Goal: Task Accomplishment & Management: Complete application form

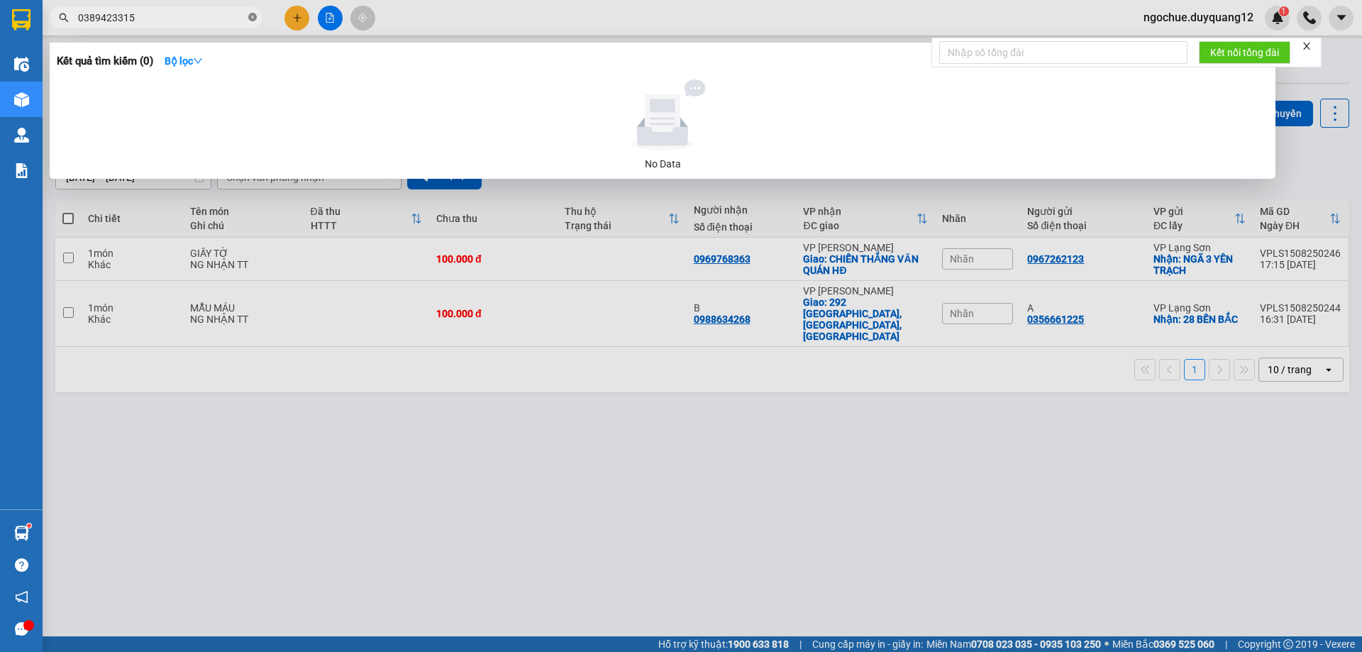
click at [252, 18] on icon "close-circle" at bounding box center [252, 17] width 9 height 9
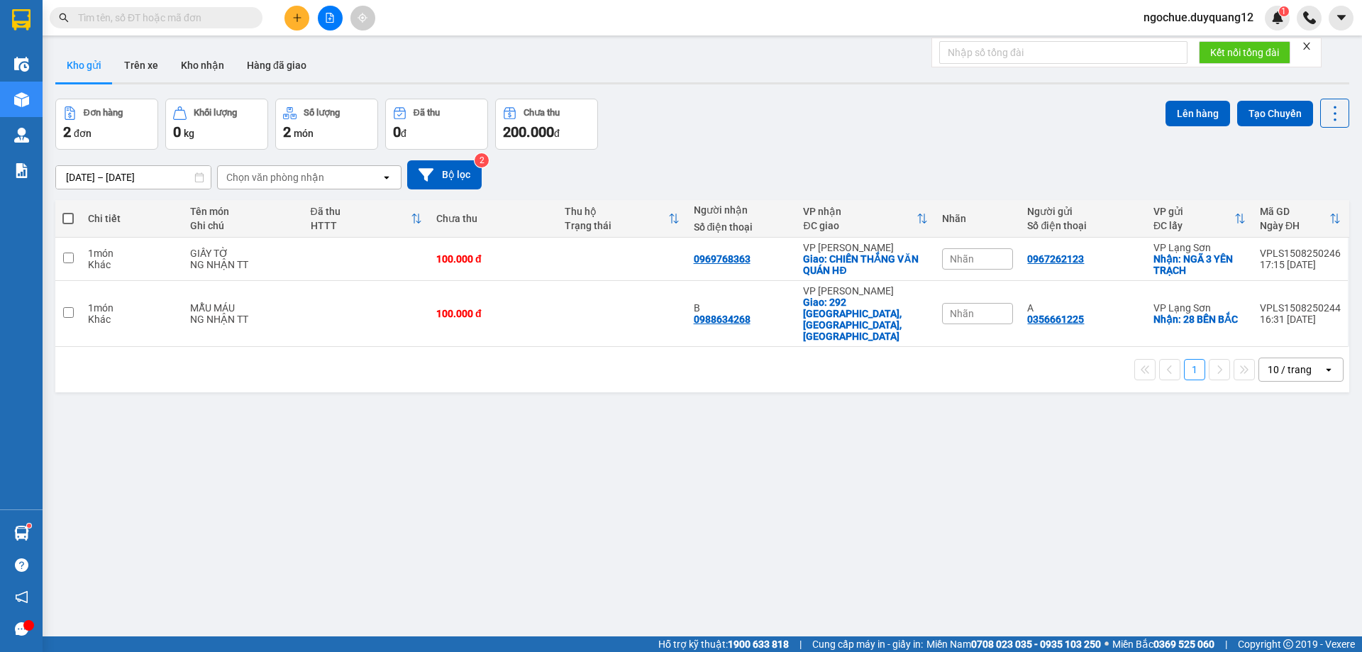
paste input "0915666166"
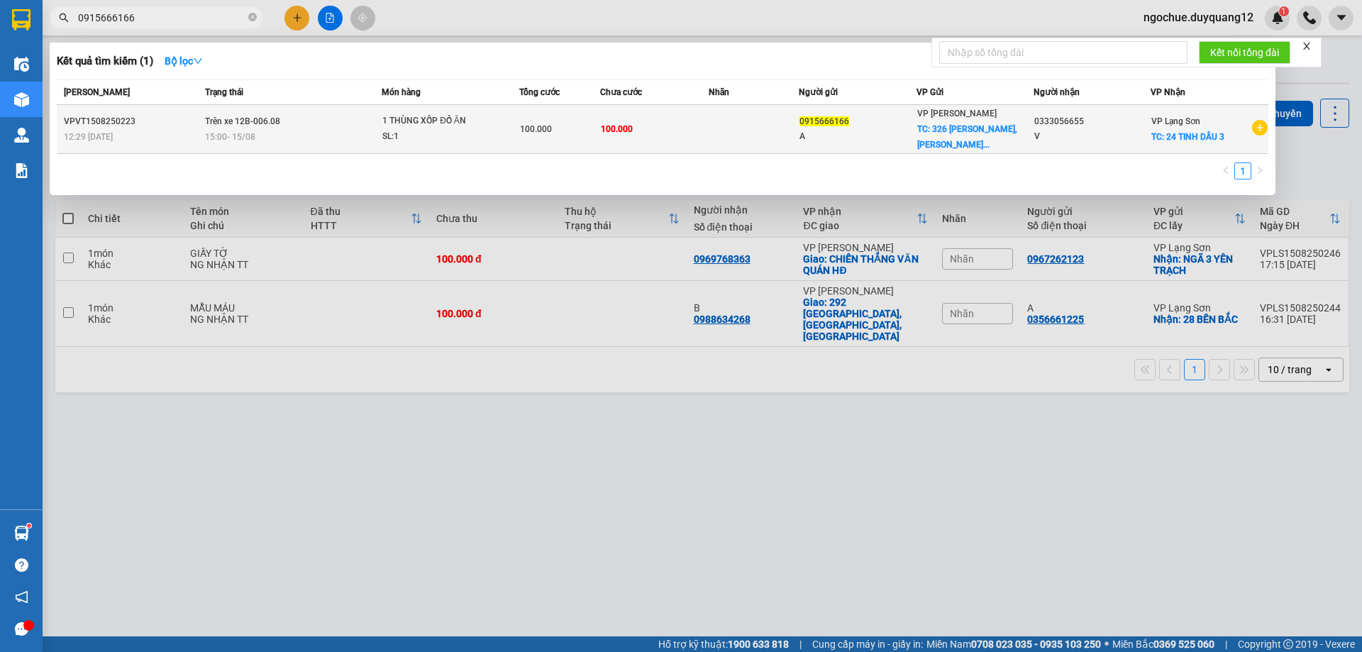
type input "0915666166"
click at [673, 121] on td "100.000" at bounding box center [654, 129] width 109 height 49
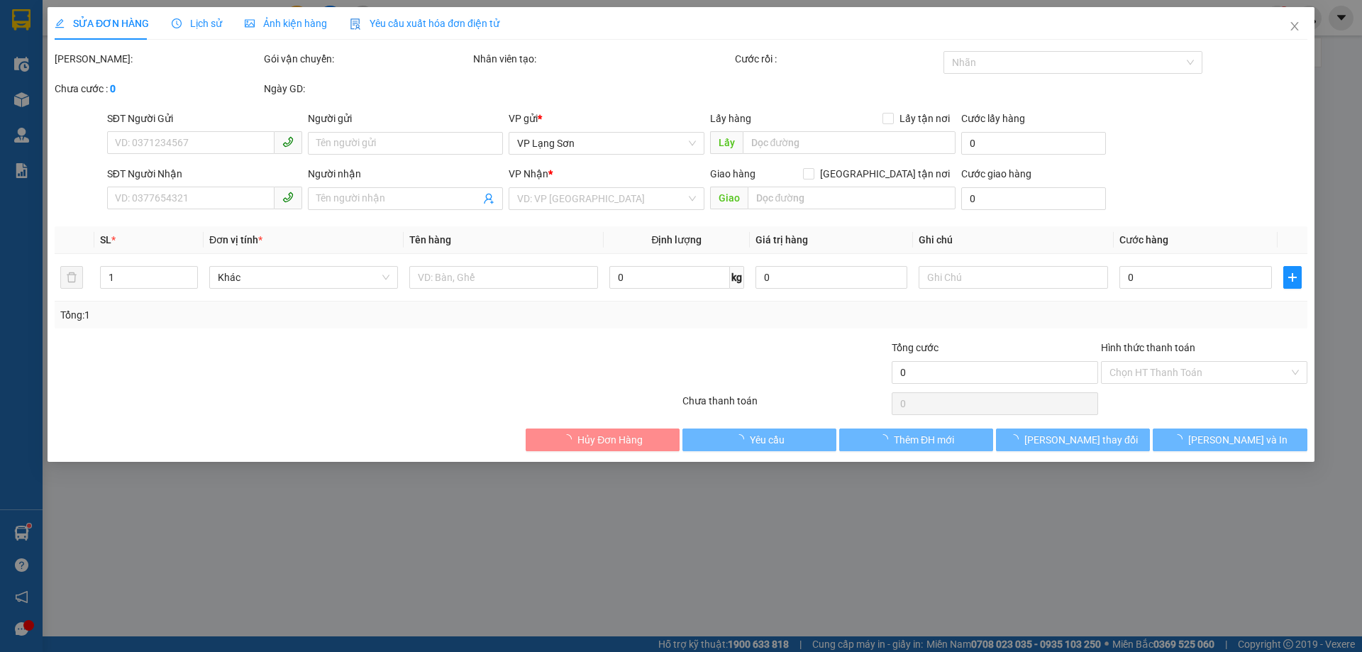
type input "0915666166"
type input "A"
checkbox input "true"
type input "326 [PERSON_NAME],[GEOGRAPHIC_DATA],[GEOGRAPHIC_DATA]"
type input "0333056655"
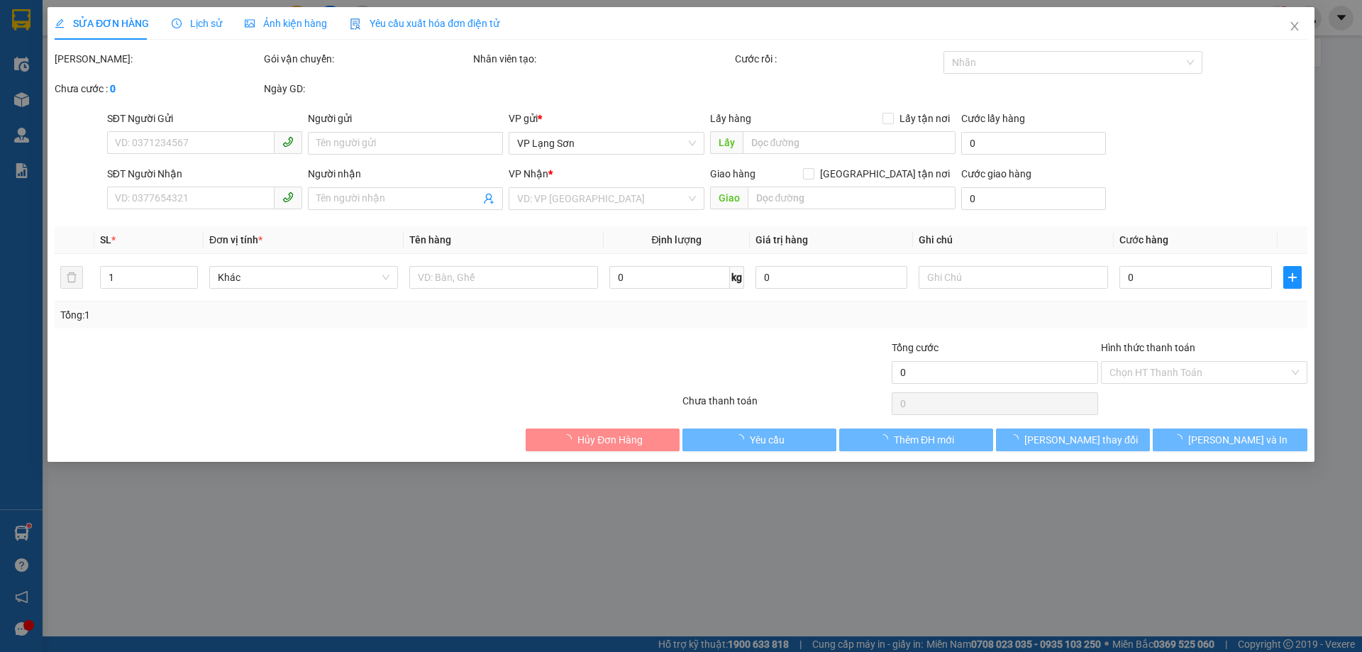
type input "V"
checkbox input "true"
type input "24 TINH DẦU 3"
type input "100.000"
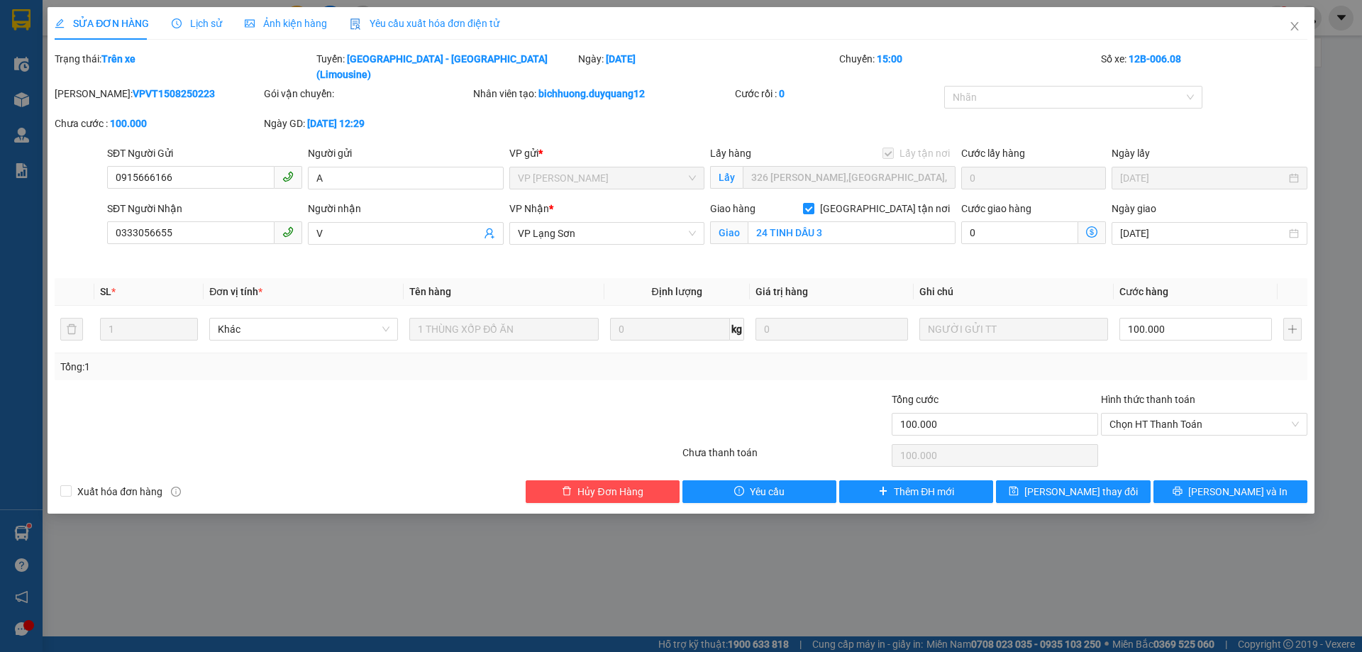
click at [864, 245] on div "Giao hàng [GEOGRAPHIC_DATA] tận nơi Giao 24 TINH DẦU 3" at bounding box center [832, 234] width 251 height 67
click at [1047, 253] on div "Total Paid Fee 0 Total UnPaid Fee 100.000 Cash Collection Total Fee Trạng thái:…" at bounding box center [681, 277] width 1252 height 452
